Goal: Task Accomplishment & Management: Use online tool/utility

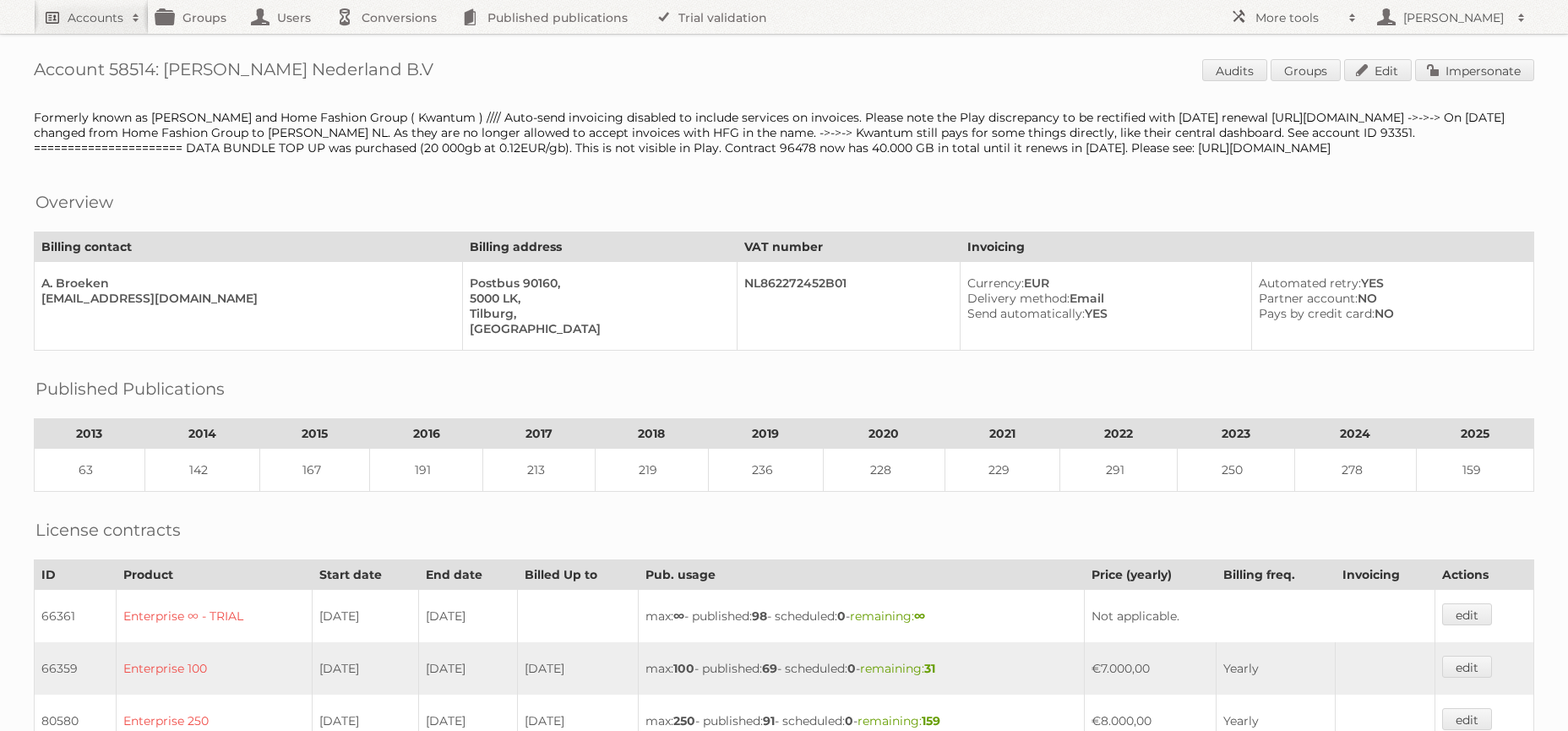
scroll to position [620, 0]
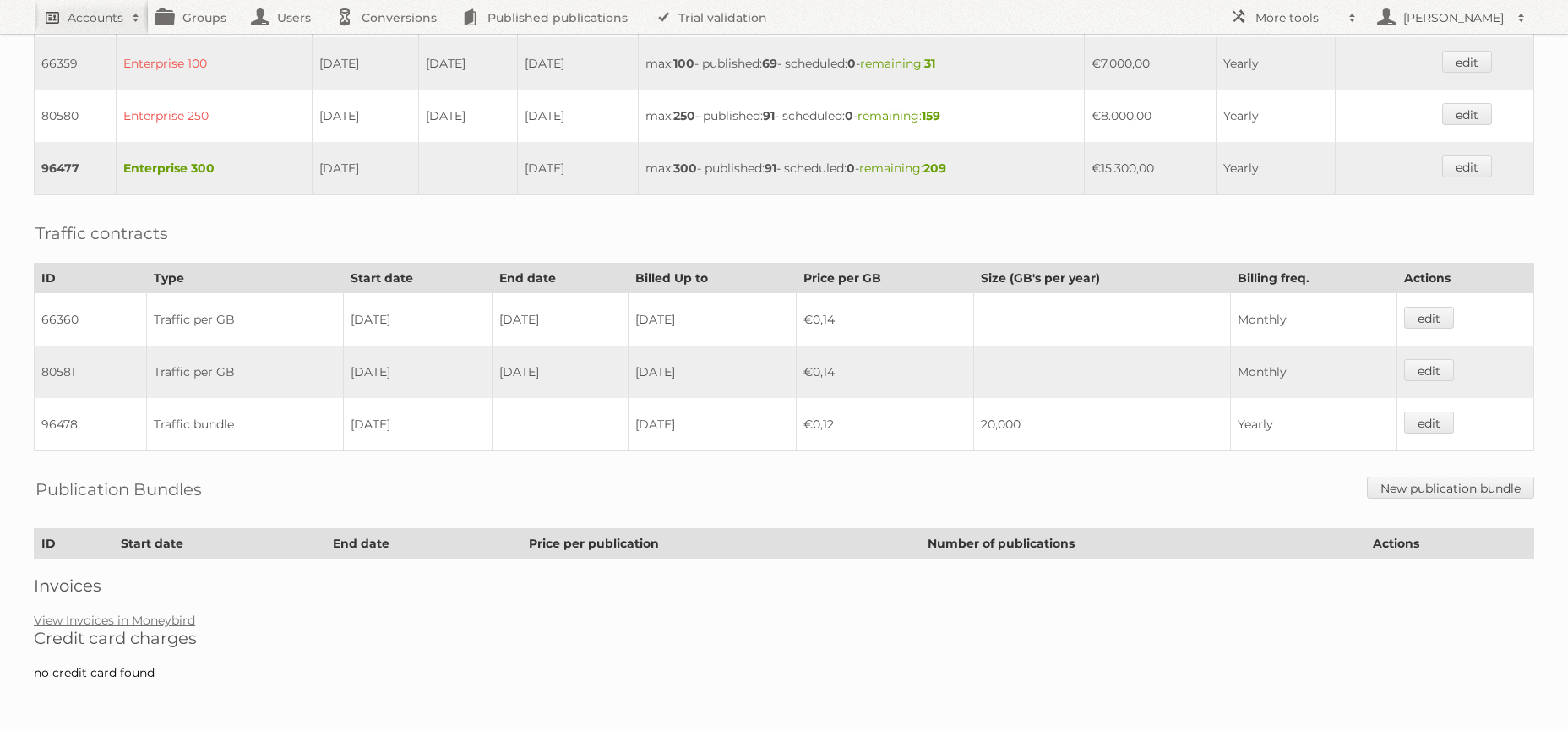
click at [61, 11] on link "Accounts" at bounding box center [91, 16] width 115 height 34
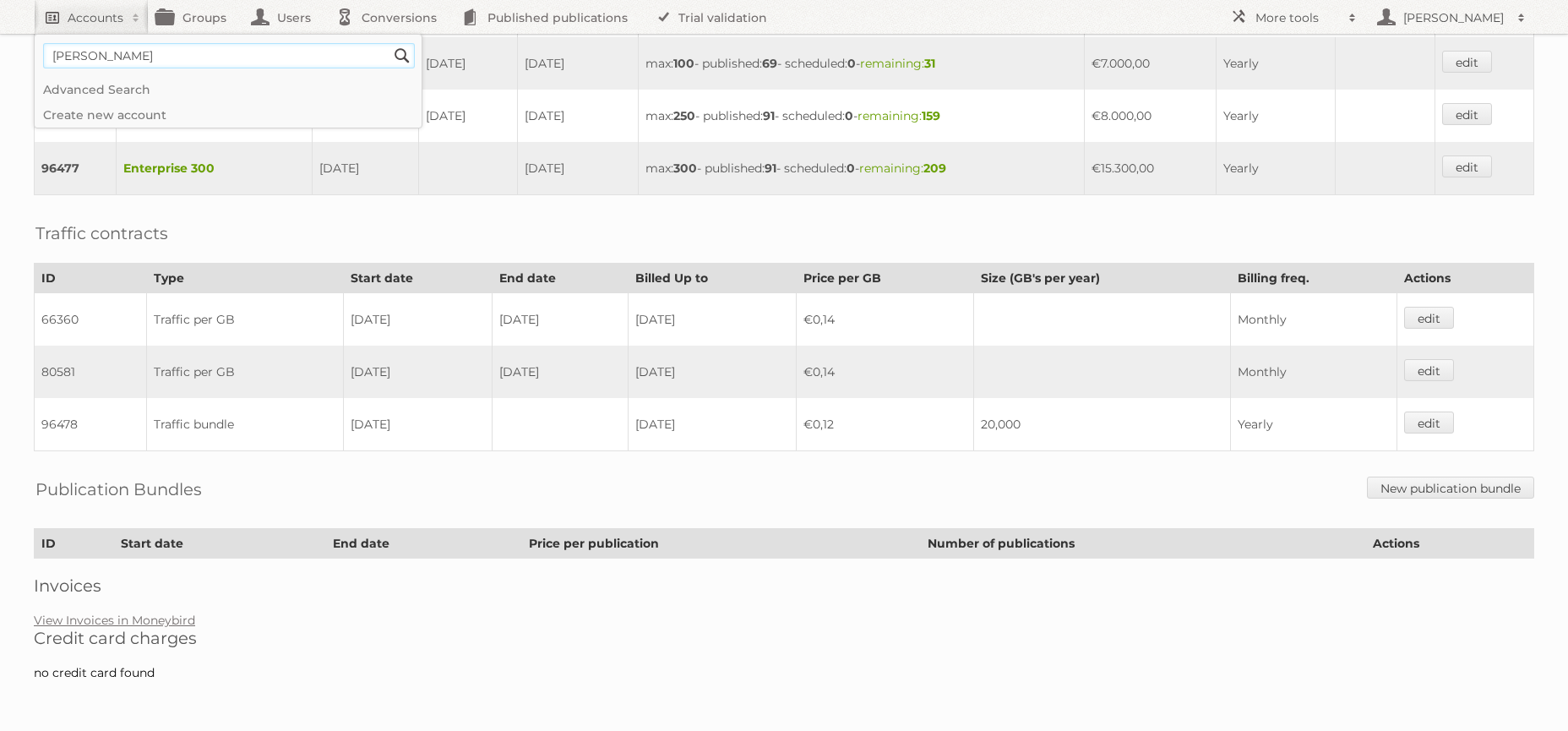
type input"] "[PERSON_NAME]"
click at [389, 43] on input "Search" at bounding box center [402, 56] width 25 height 25
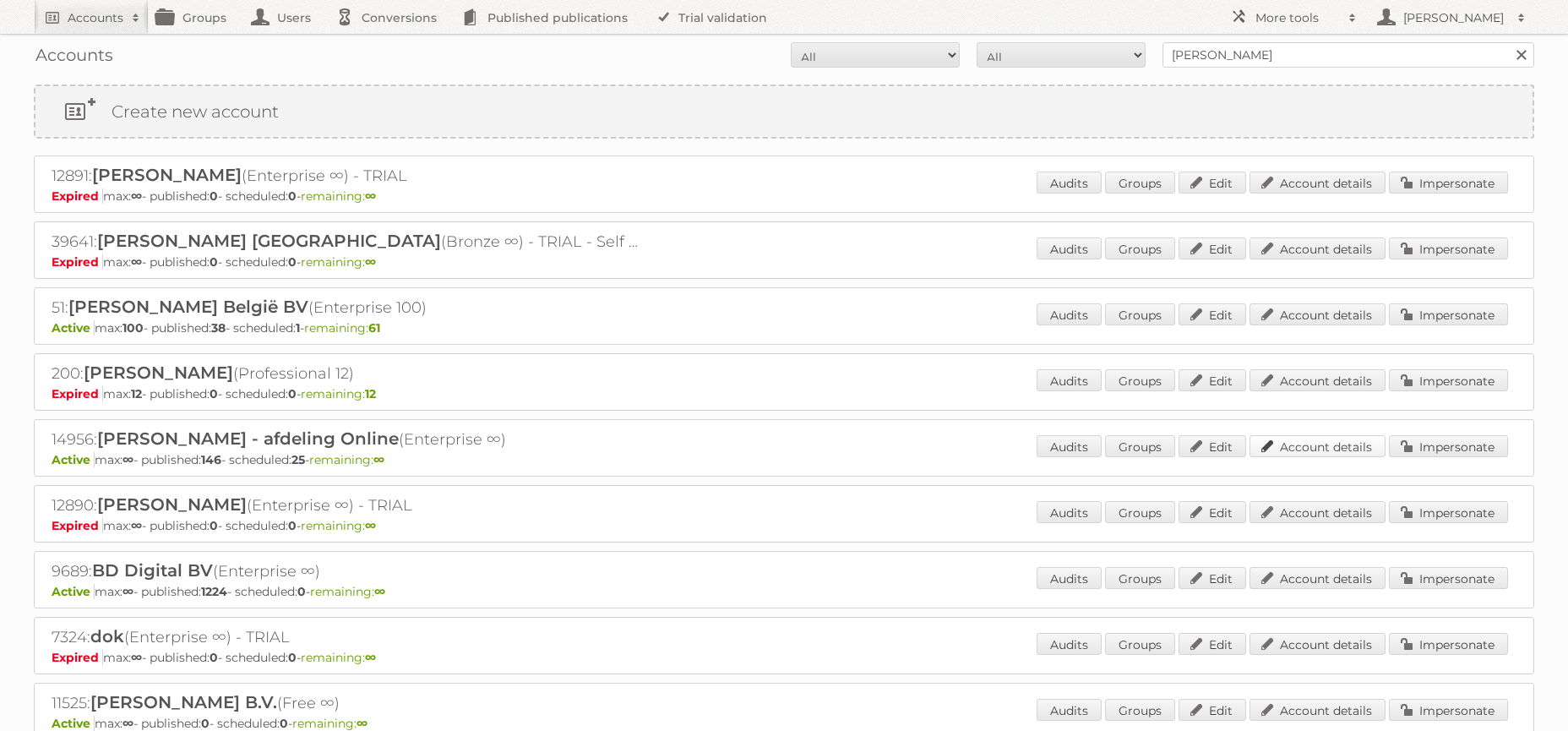
click at [1295, 440] on link "Account details" at bounding box center [1318, 446] width 137 height 22
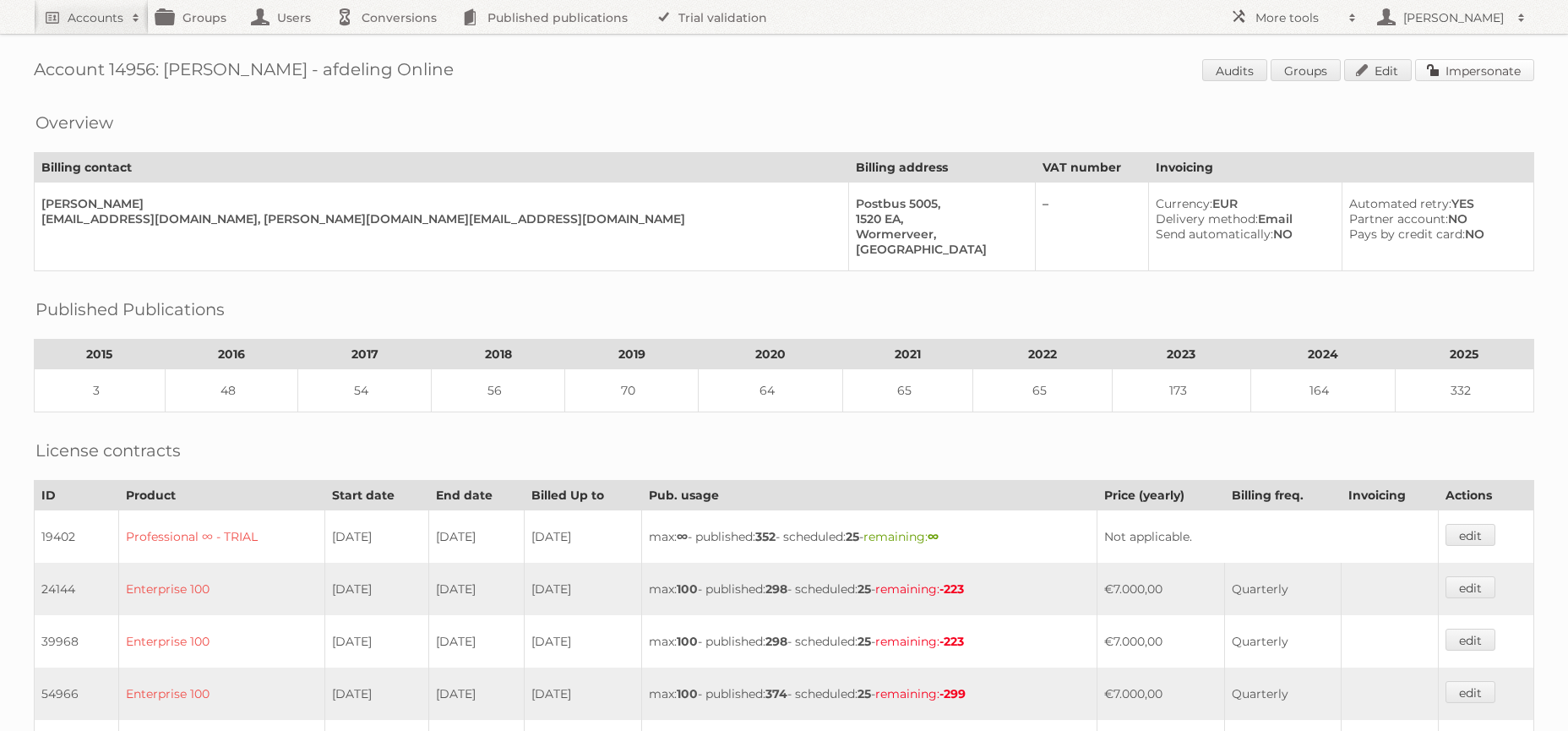
click at [1490, 76] on link "Impersonate" at bounding box center [1475, 70] width 119 height 22
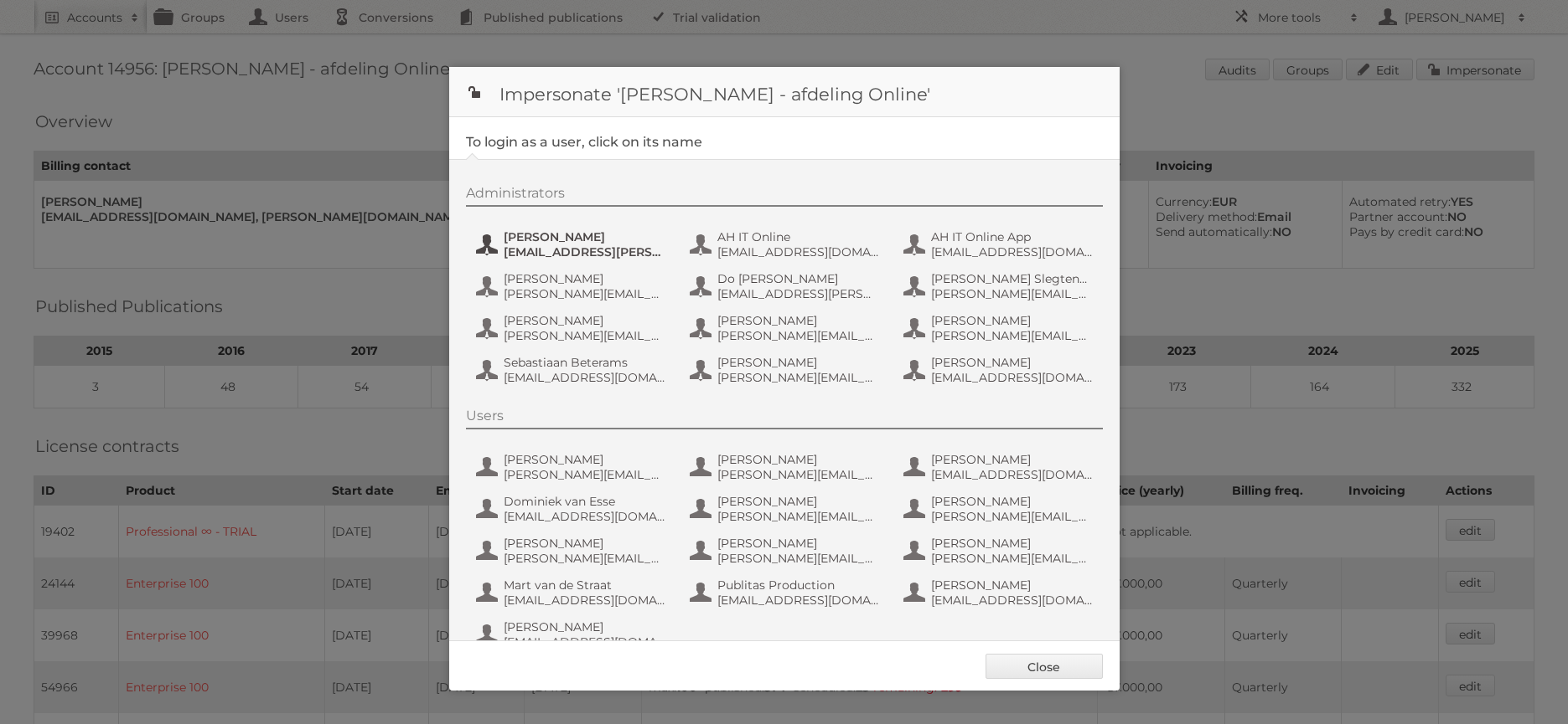
click at [522, 243] on span "[PERSON_NAME]" at bounding box center [584, 237] width 163 height 15
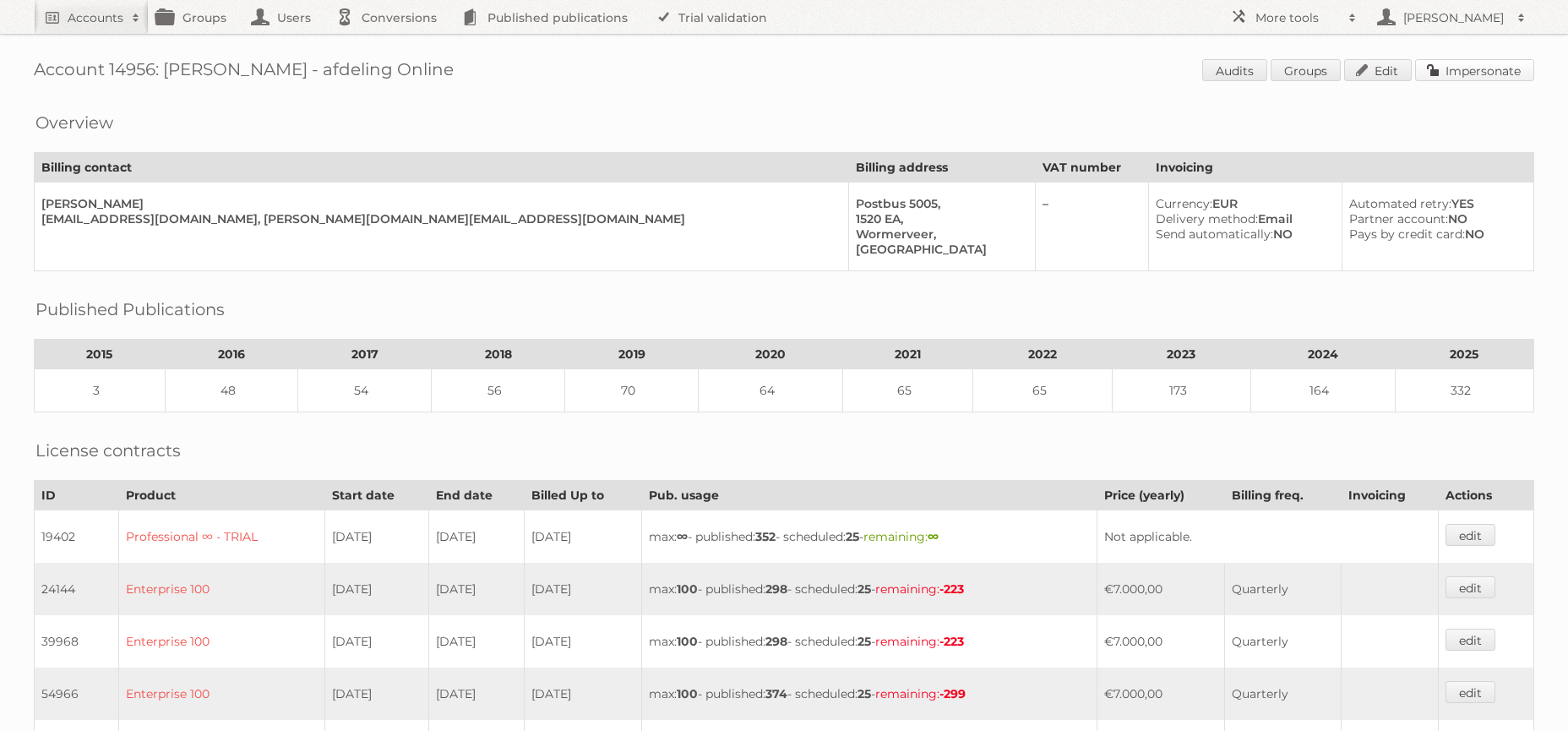
click at [1474, 70] on link "Impersonate" at bounding box center [1475, 70] width 119 height 22
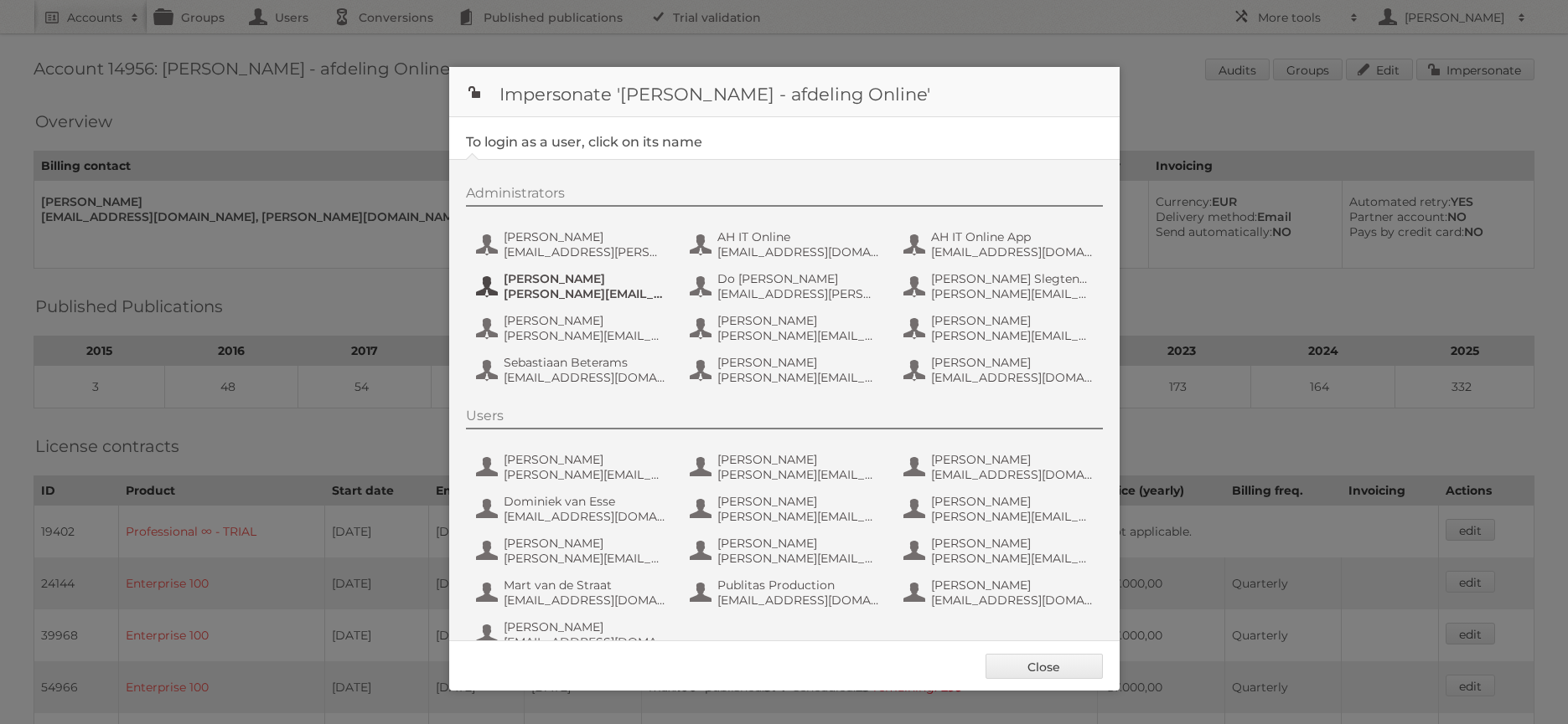
click at [576, 288] on span "[PERSON_NAME][EMAIL_ADDRESS][DOMAIN_NAME]" at bounding box center [584, 294] width 163 height 15
